Goal: Transaction & Acquisition: Purchase product/service

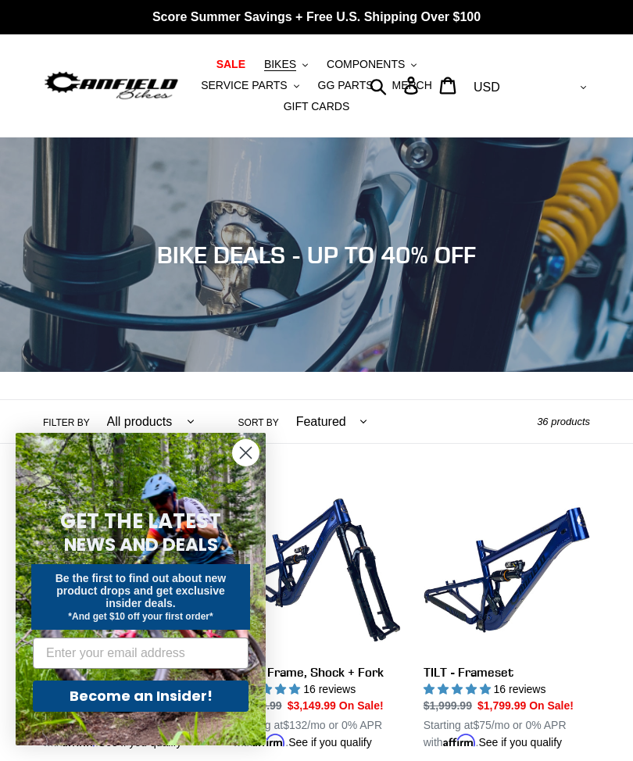
click at [243, 453] on circle "Close dialog" at bounding box center [246, 453] width 26 height 26
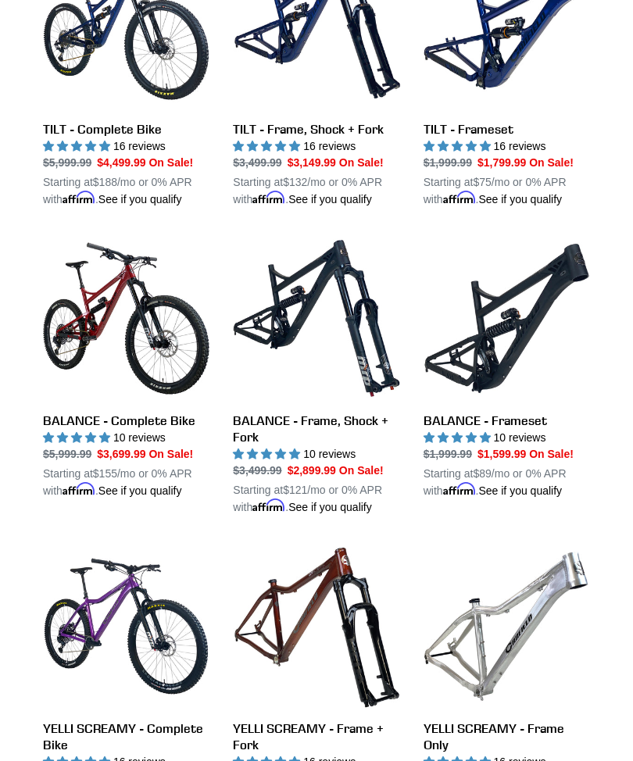
scroll to position [560, 0]
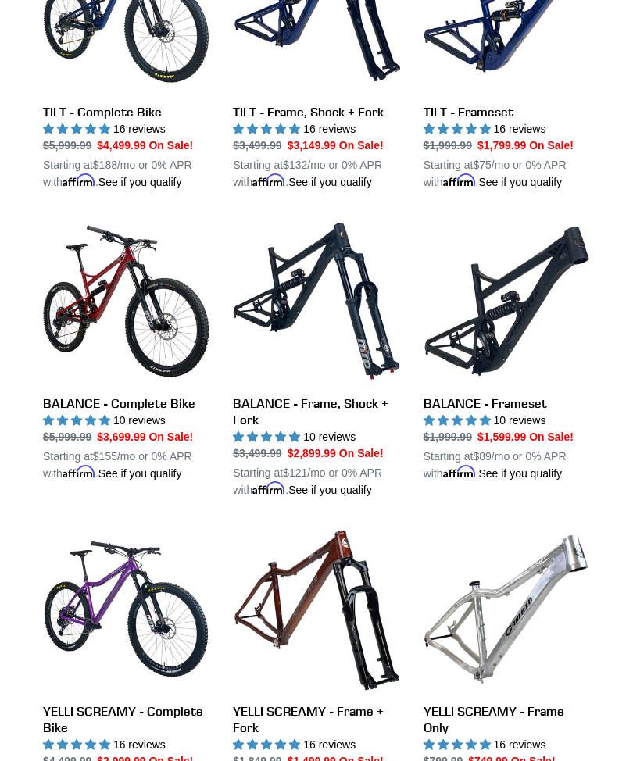
click at [94, 325] on link "BALANCE - Complete Bike" at bounding box center [126, 350] width 166 height 264
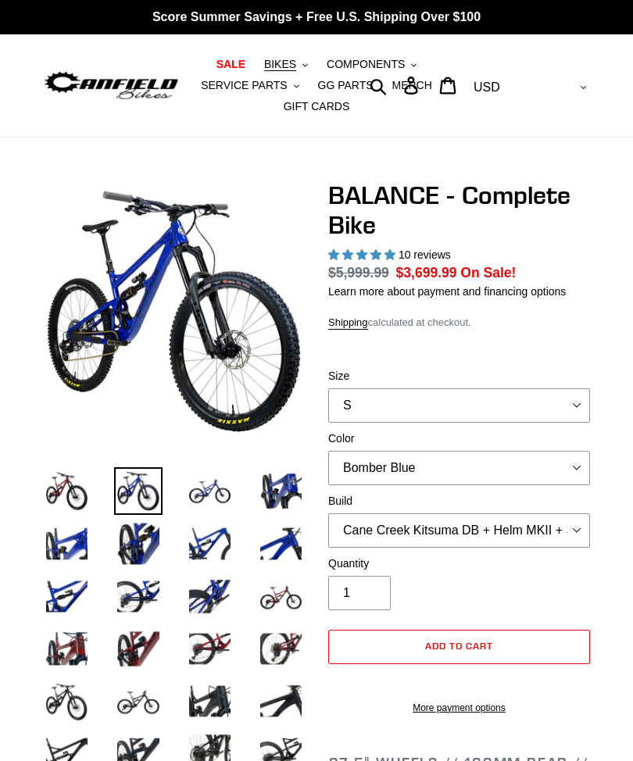
select select "highest-rating"
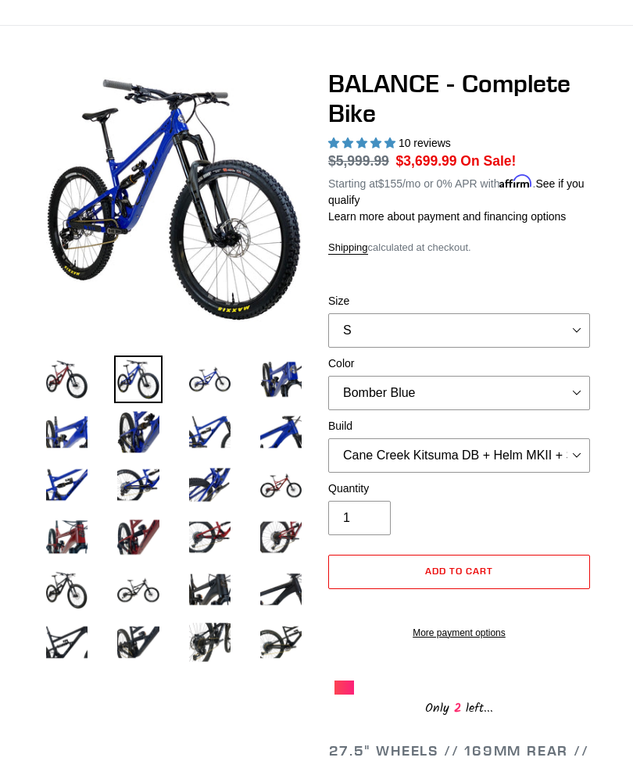
scroll to position [111, 0]
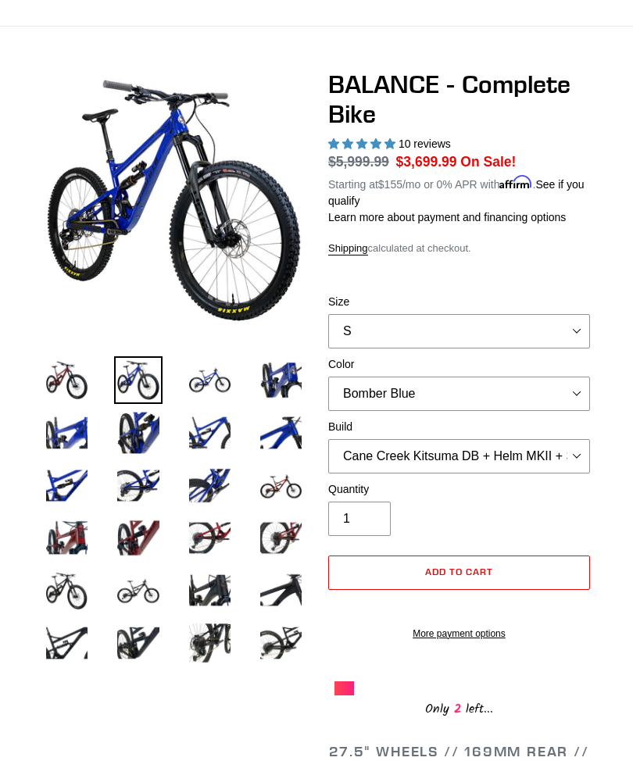
click at [587, 326] on select "S M L XL" at bounding box center [459, 331] width 262 height 34
select select "M"
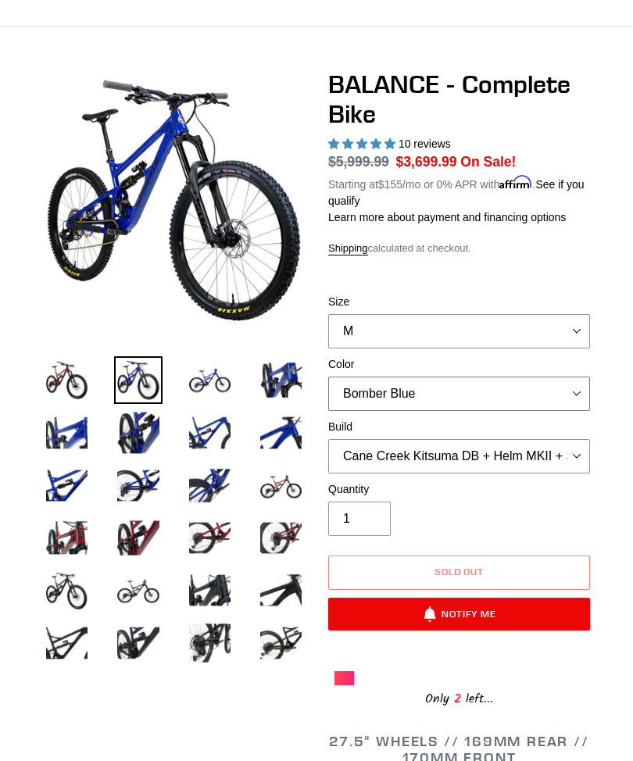
click at [587, 398] on select "Bomber Blue Goat's Blood Stealth Black" at bounding box center [459, 393] width 262 height 34
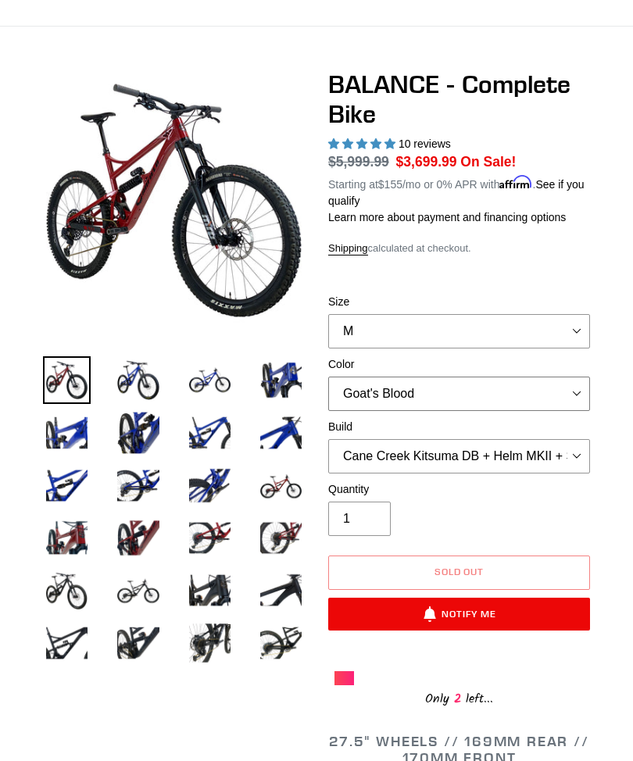
click at [586, 395] on select "Bomber Blue Goat's Blood Stealth Black" at bounding box center [459, 393] width 262 height 34
select select "Stealth Black"
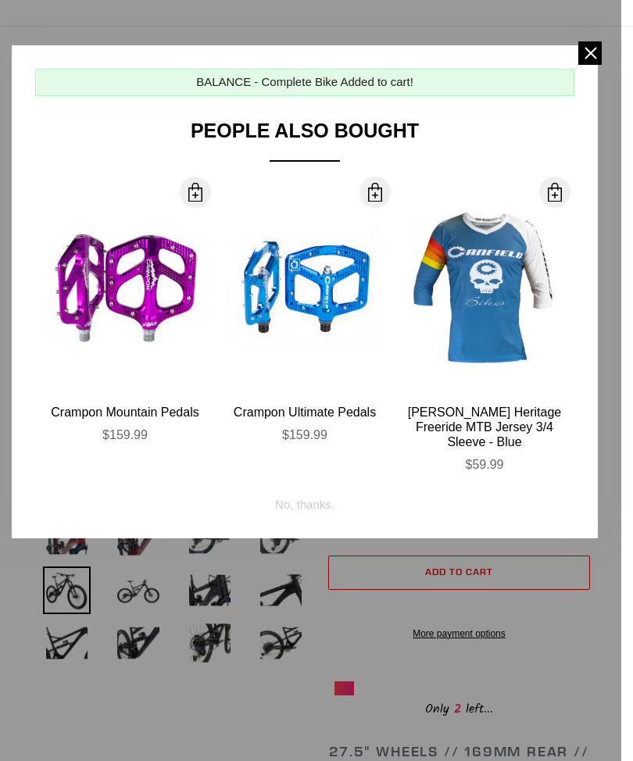
click at [597, 54] on span at bounding box center [589, 52] width 23 height 23
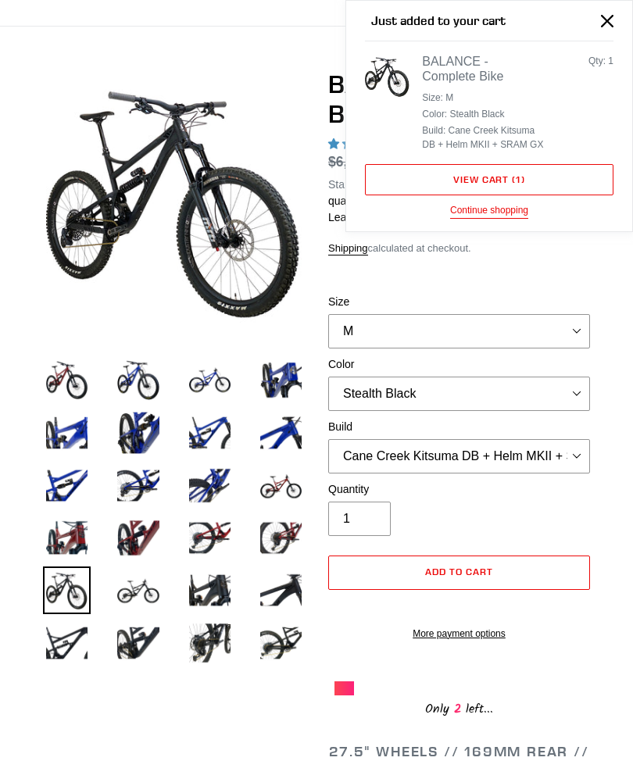
click at [606, 48] on div "Just added to your cart BALANCE - Complete Bike Size: M Color: Stealth Black Bu…" at bounding box center [489, 116] width 286 height 230
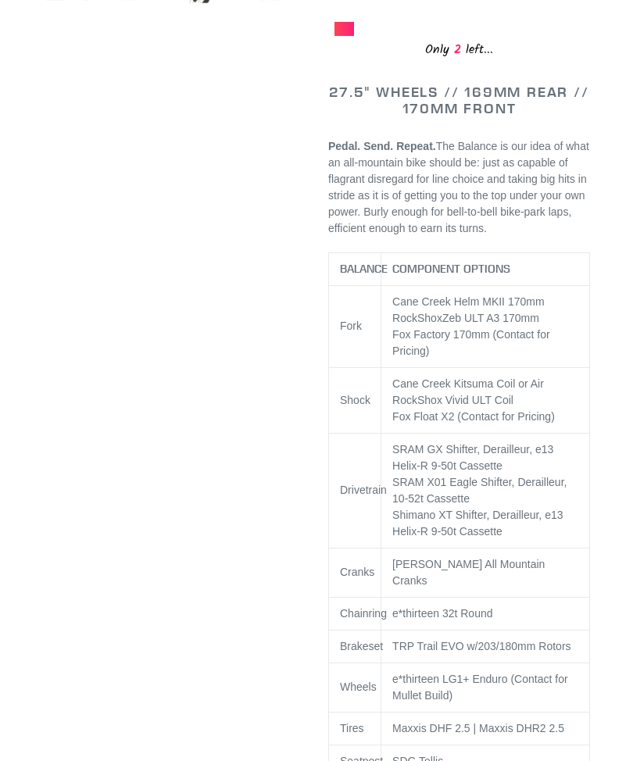
scroll to position [770, 0]
click at [545, 433] on td "Cane Creek Kitsuma Coil or Air RockShox Vivid ULT Coil Fox Float X2 (Contact fo…" at bounding box center [485, 400] width 209 height 66
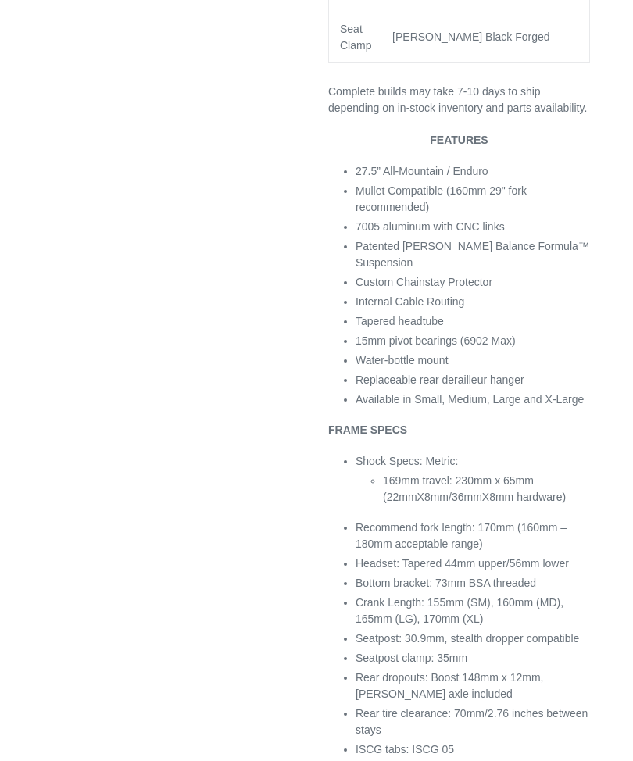
scroll to position [1649, 0]
